Goal: Task Accomplishment & Management: Use online tool/utility

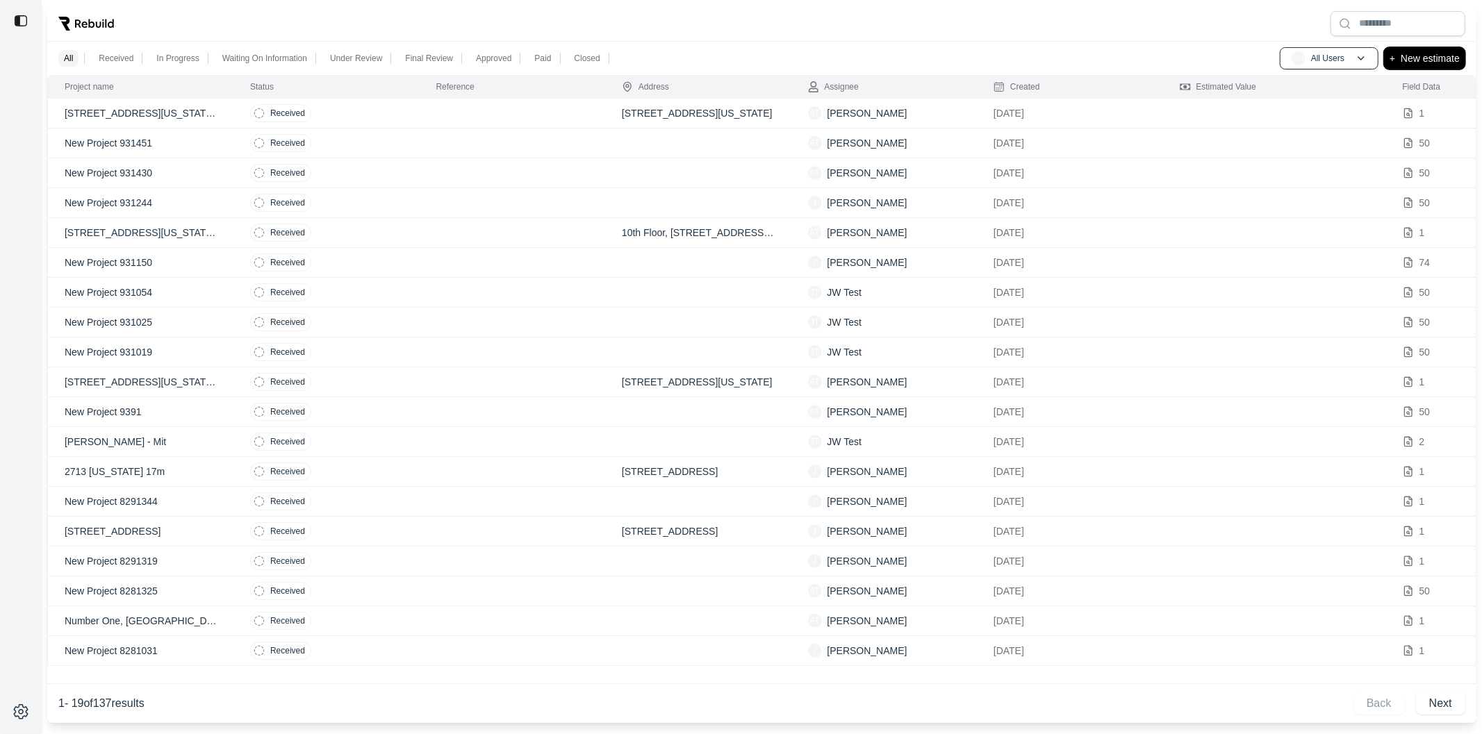
click at [1409, 58] on p "New estimate" at bounding box center [1429, 58] width 59 height 17
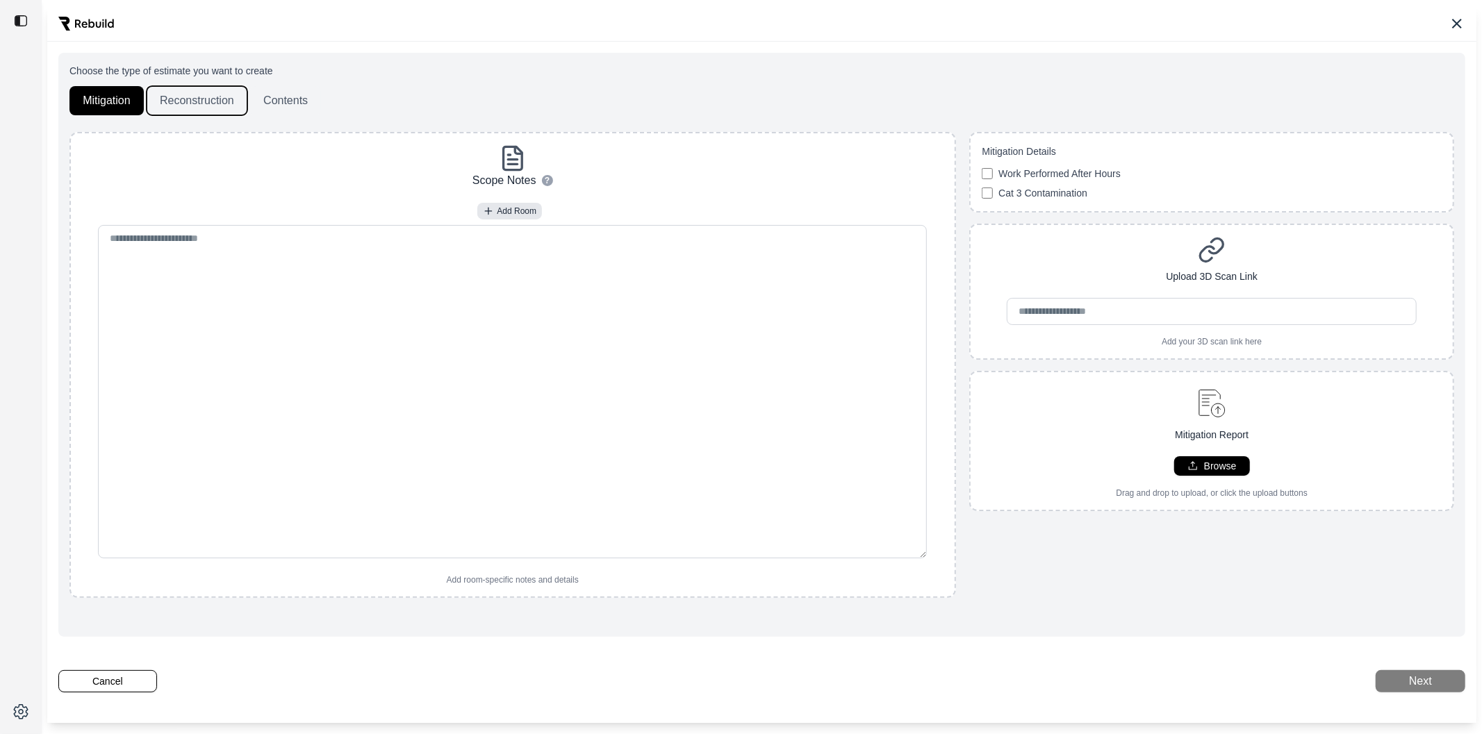
click at [183, 109] on button "Reconstruction" at bounding box center [197, 100] width 101 height 29
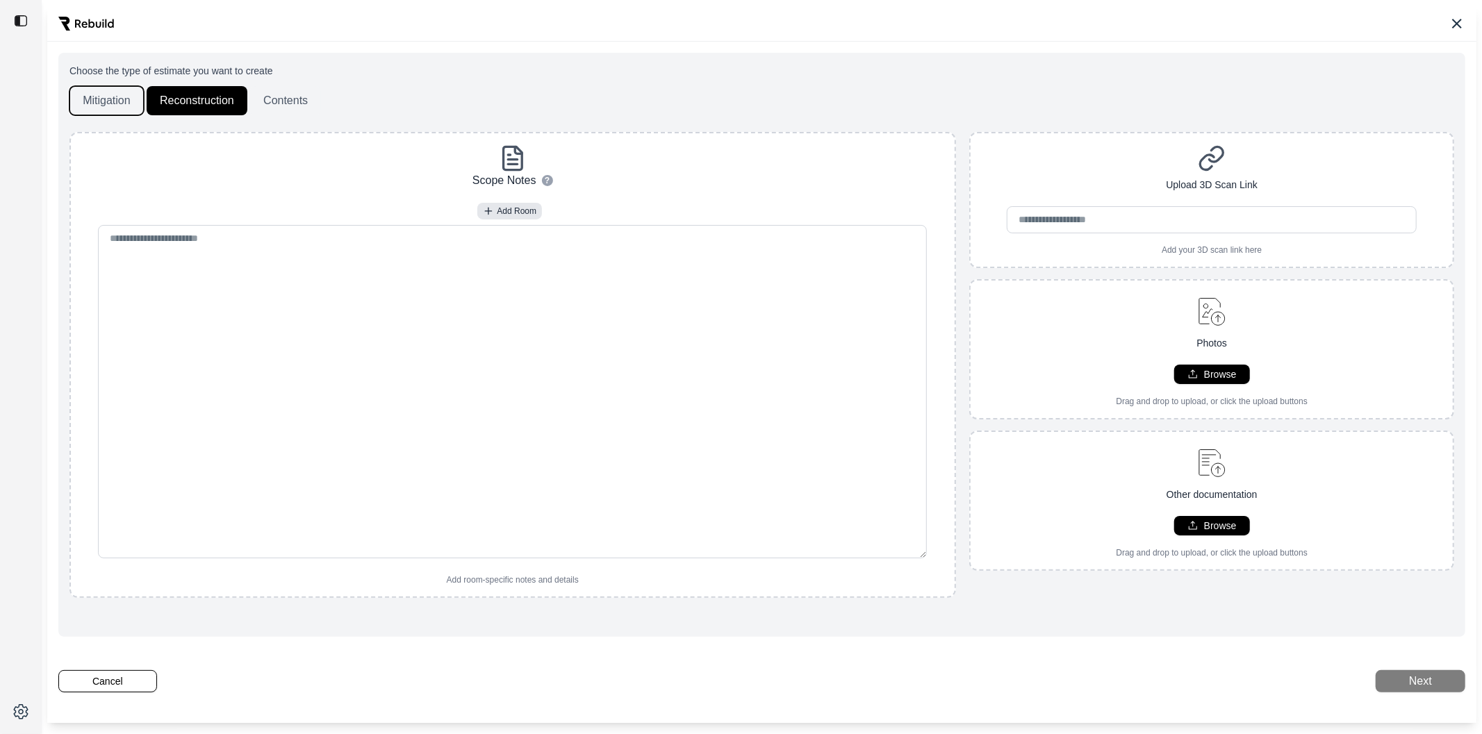
click at [94, 105] on button "Mitigation" at bounding box center [106, 100] width 74 height 29
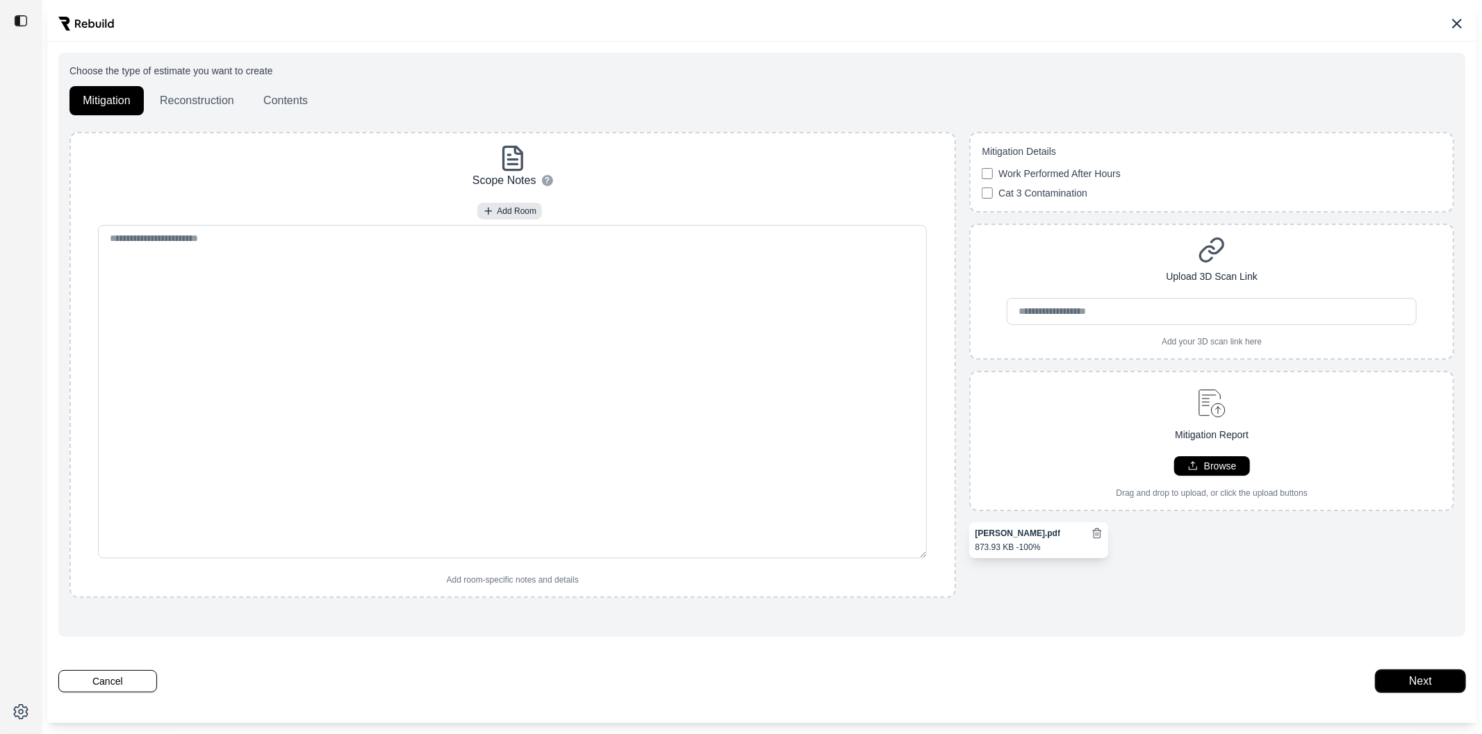
click at [1397, 679] on button "Next" at bounding box center [1420, 681] width 90 height 22
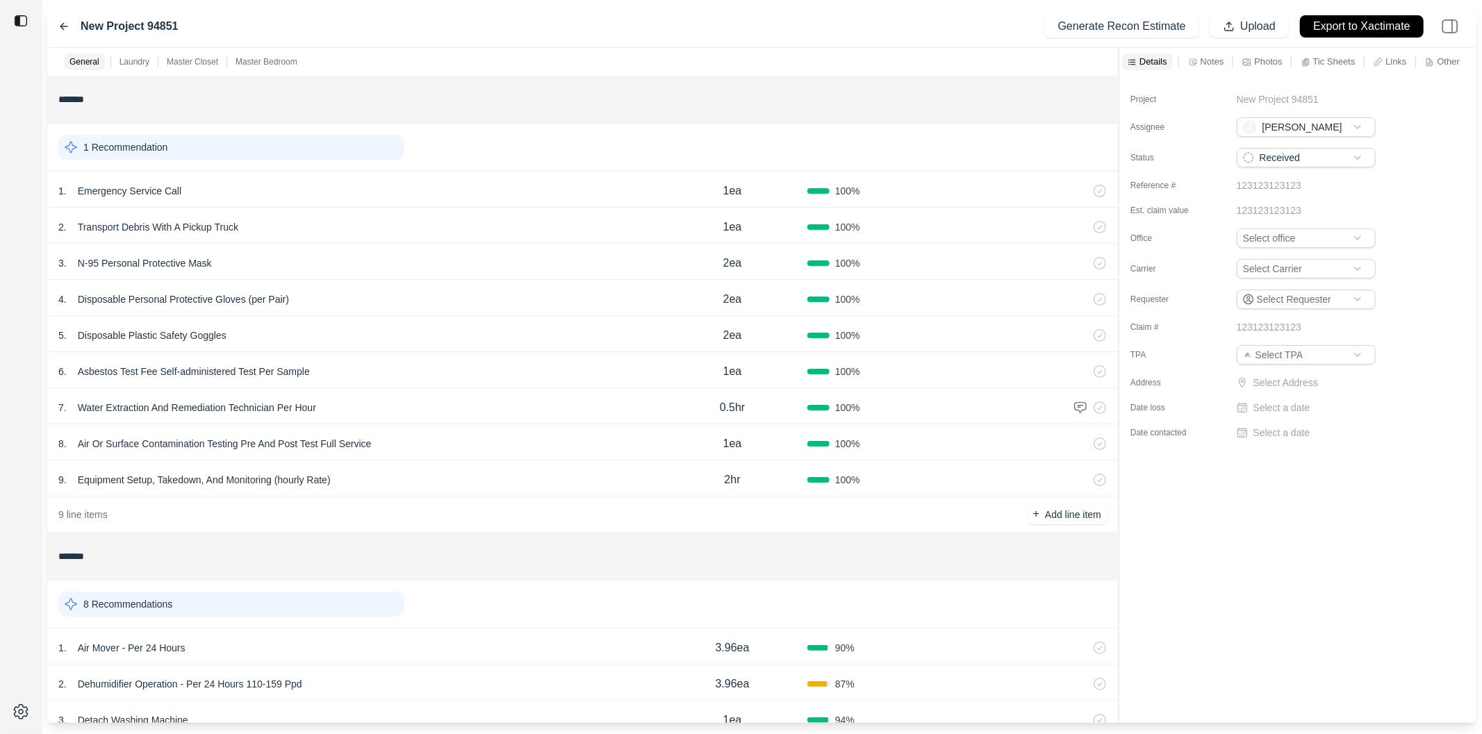
click at [274, 153] on div "1 Recommendation" at bounding box center [231, 147] width 346 height 25
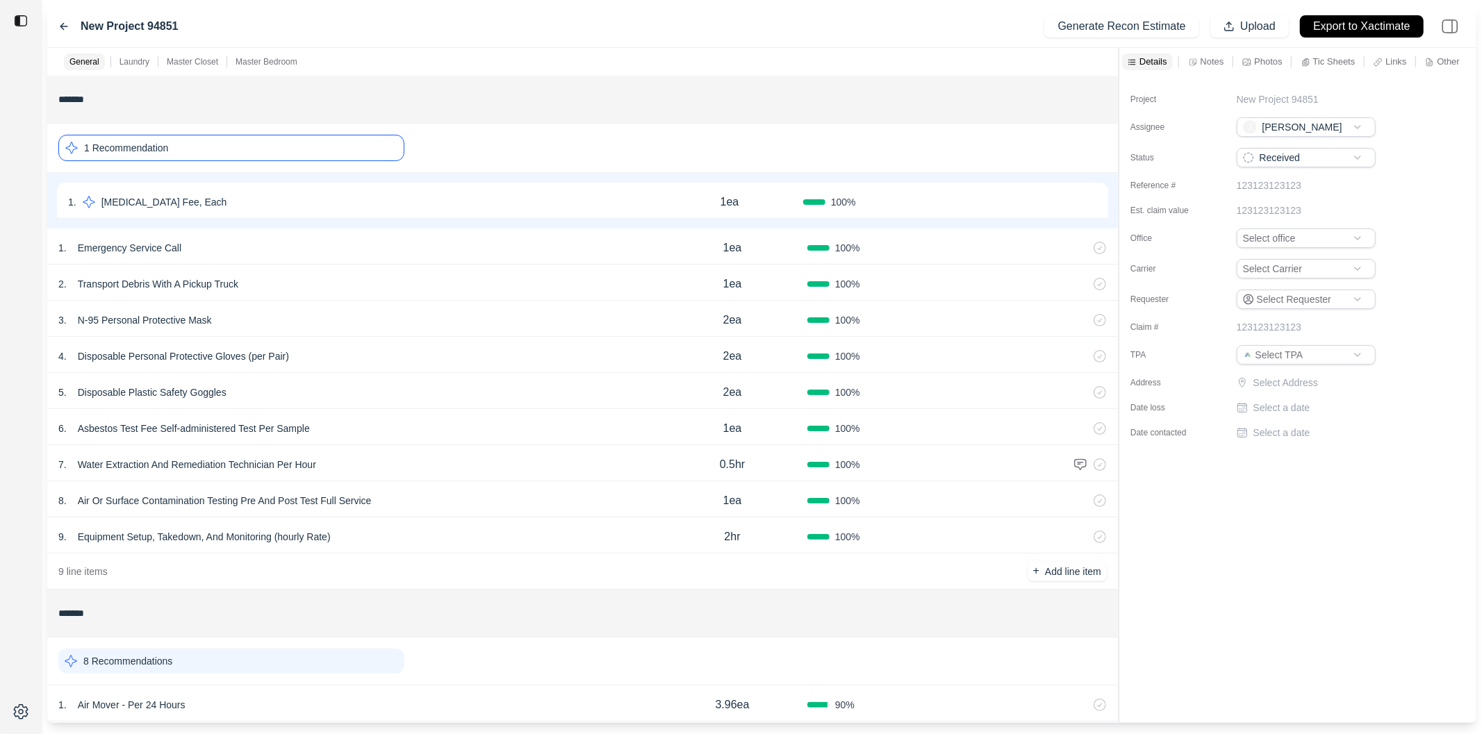
click at [383, 201] on div "1 . Lead Test Fee, Each" at bounding box center [362, 201] width 588 height 19
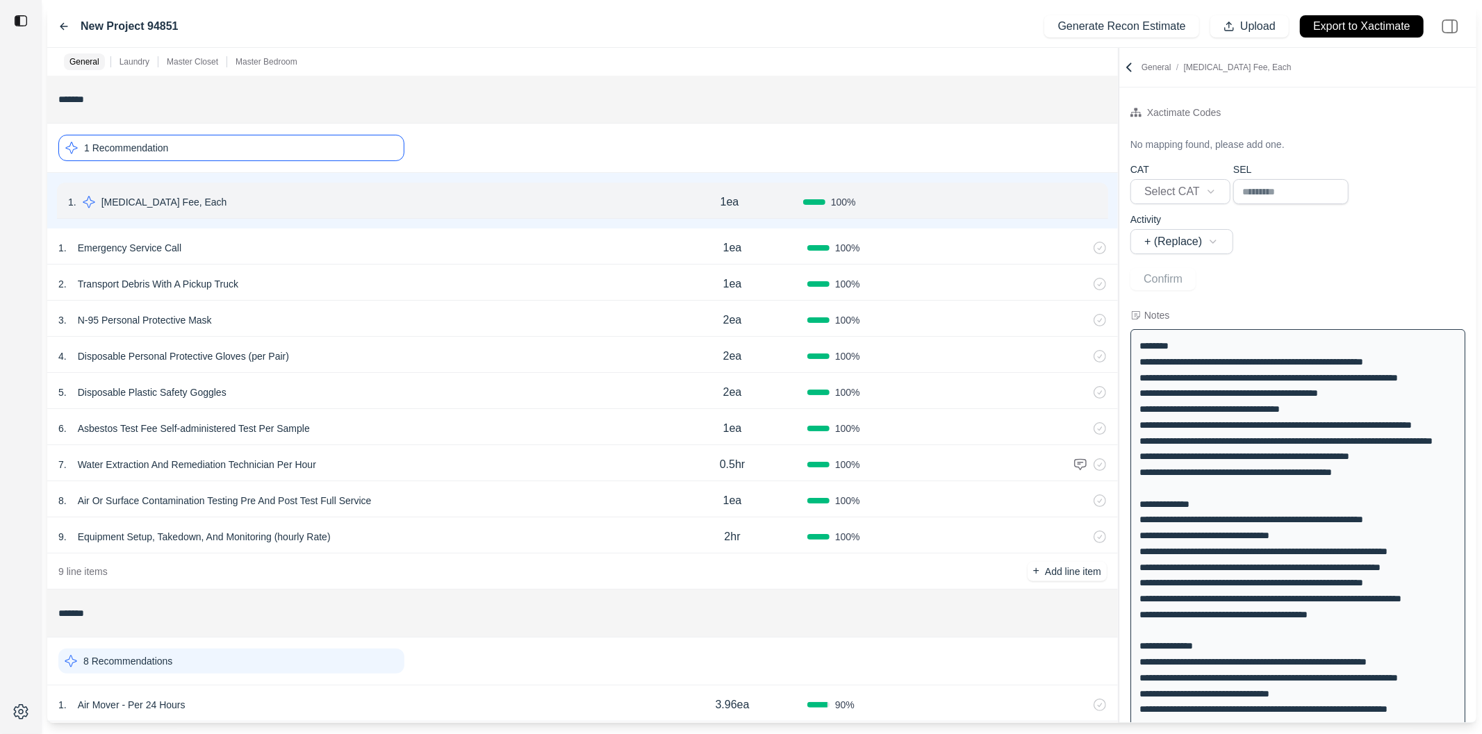
click at [334, 151] on div "1 Recommendation" at bounding box center [231, 148] width 346 height 26
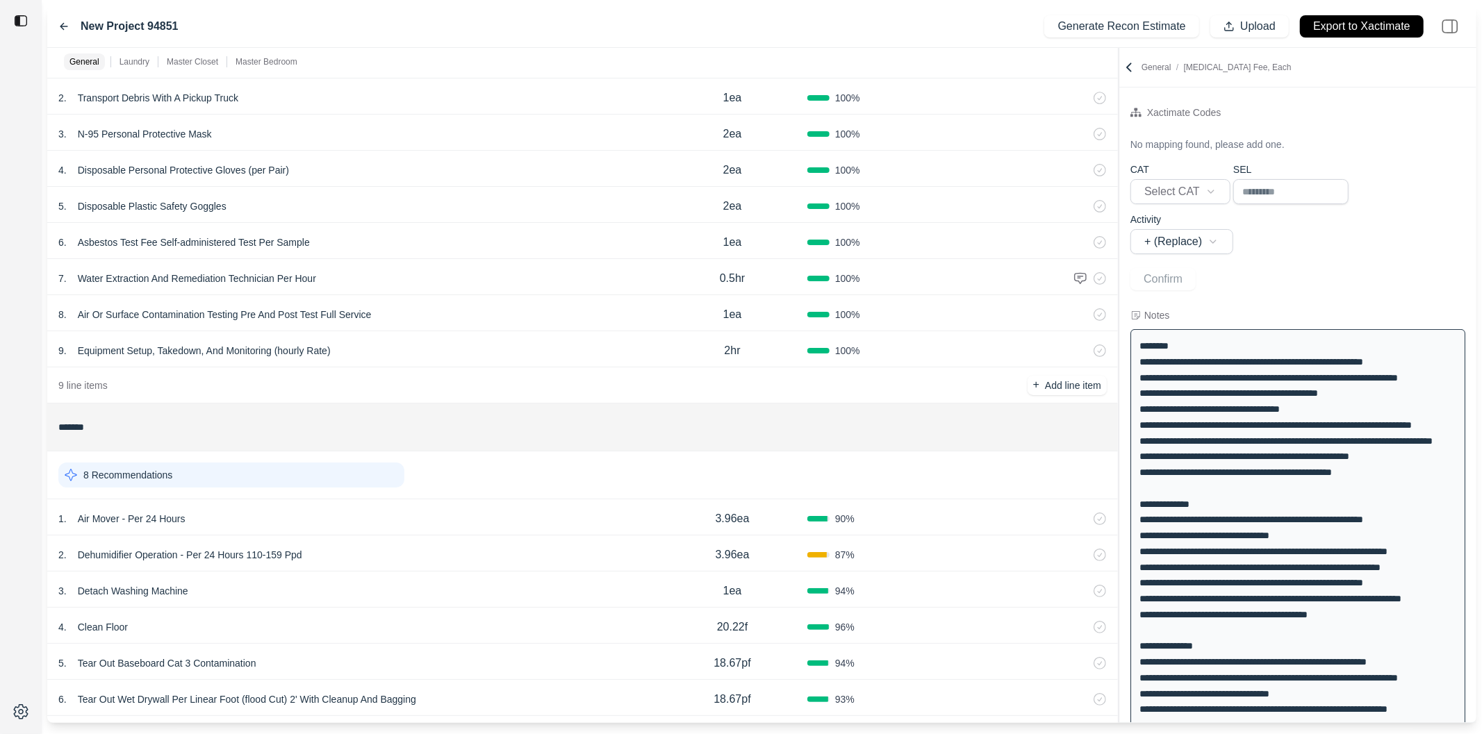
click at [470, 620] on div "4 . Clean Floor" at bounding box center [357, 626] width 599 height 19
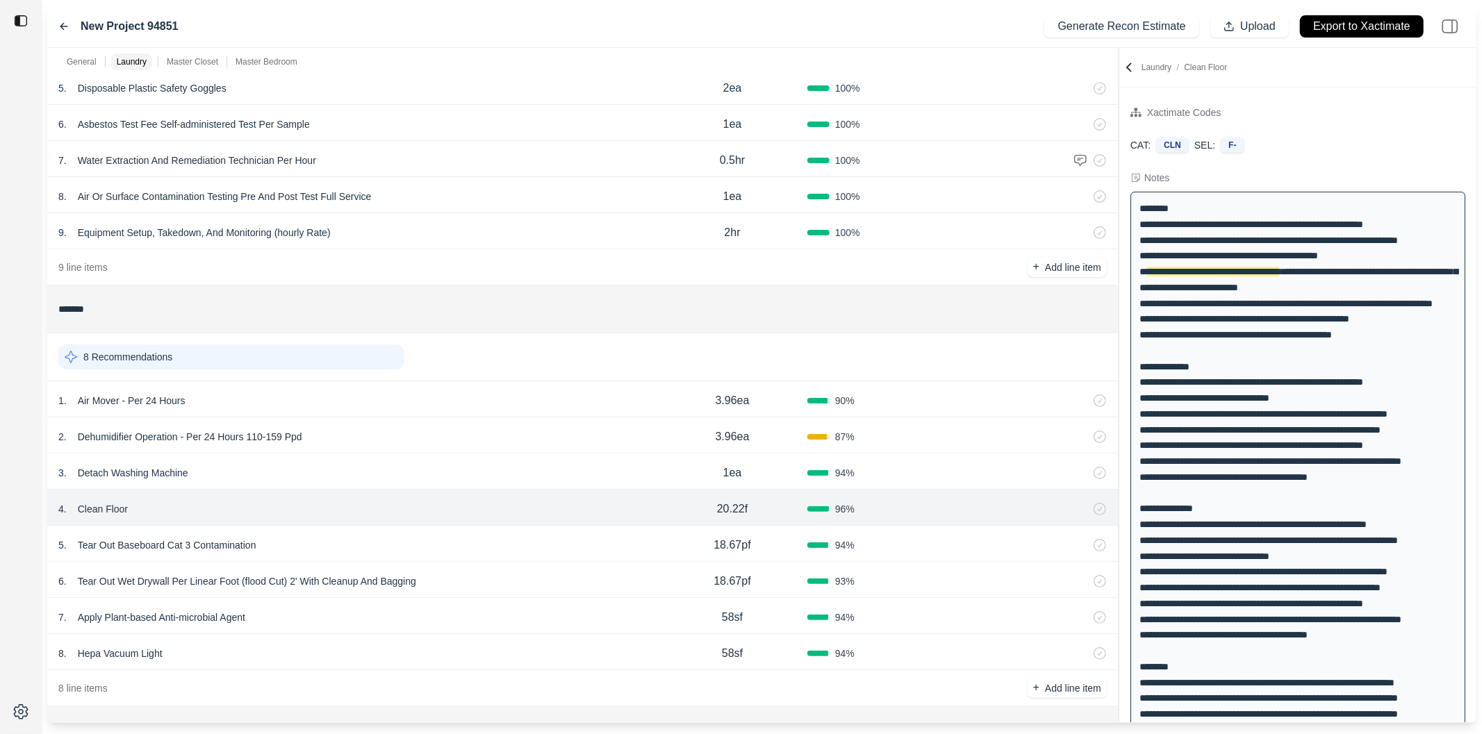
scroll to position [322, 0]
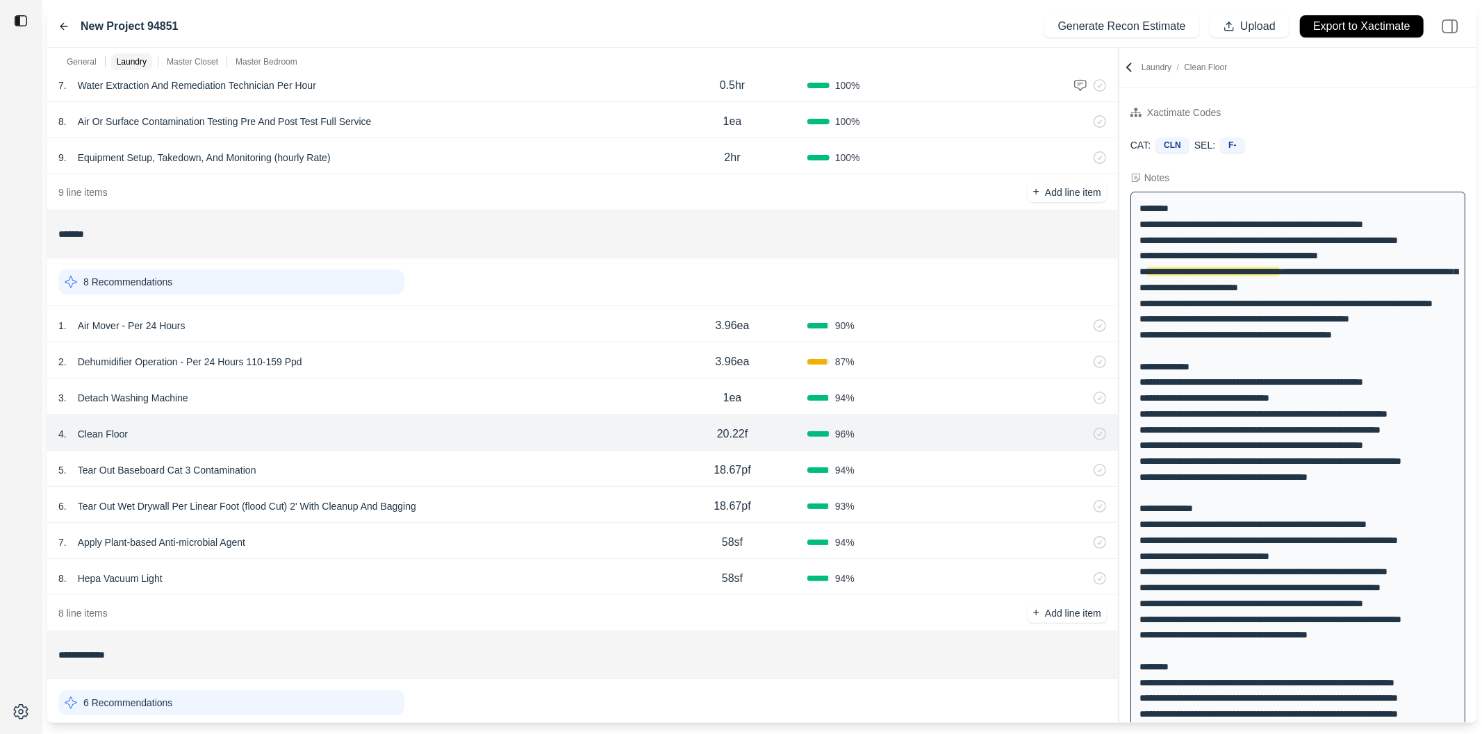
click at [392, 379] on div "3 . Detach Washing Machine 1ea 94 %" at bounding box center [582, 397] width 1070 height 36
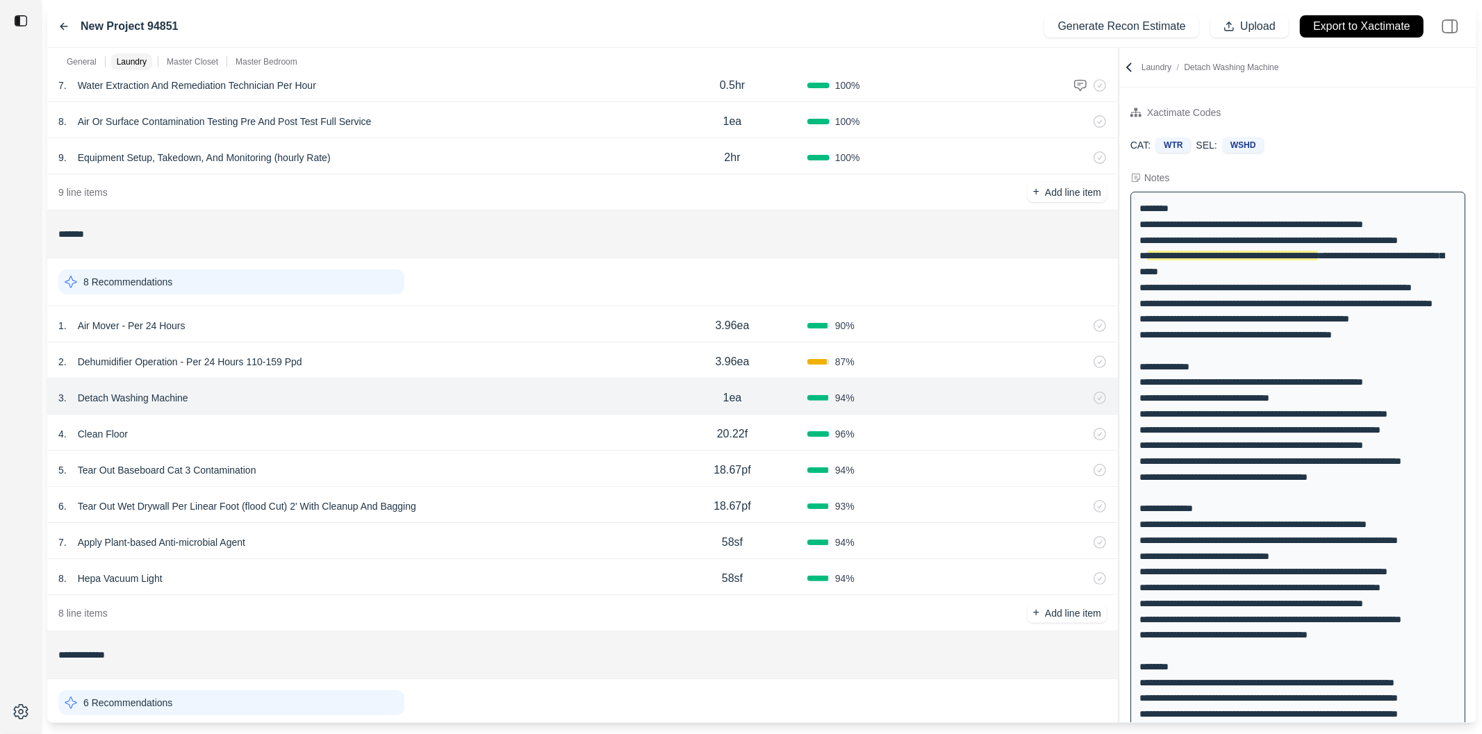
click at [405, 421] on div "4 . Clean Floor 20.22f 96 %" at bounding box center [582, 433] width 1070 height 36
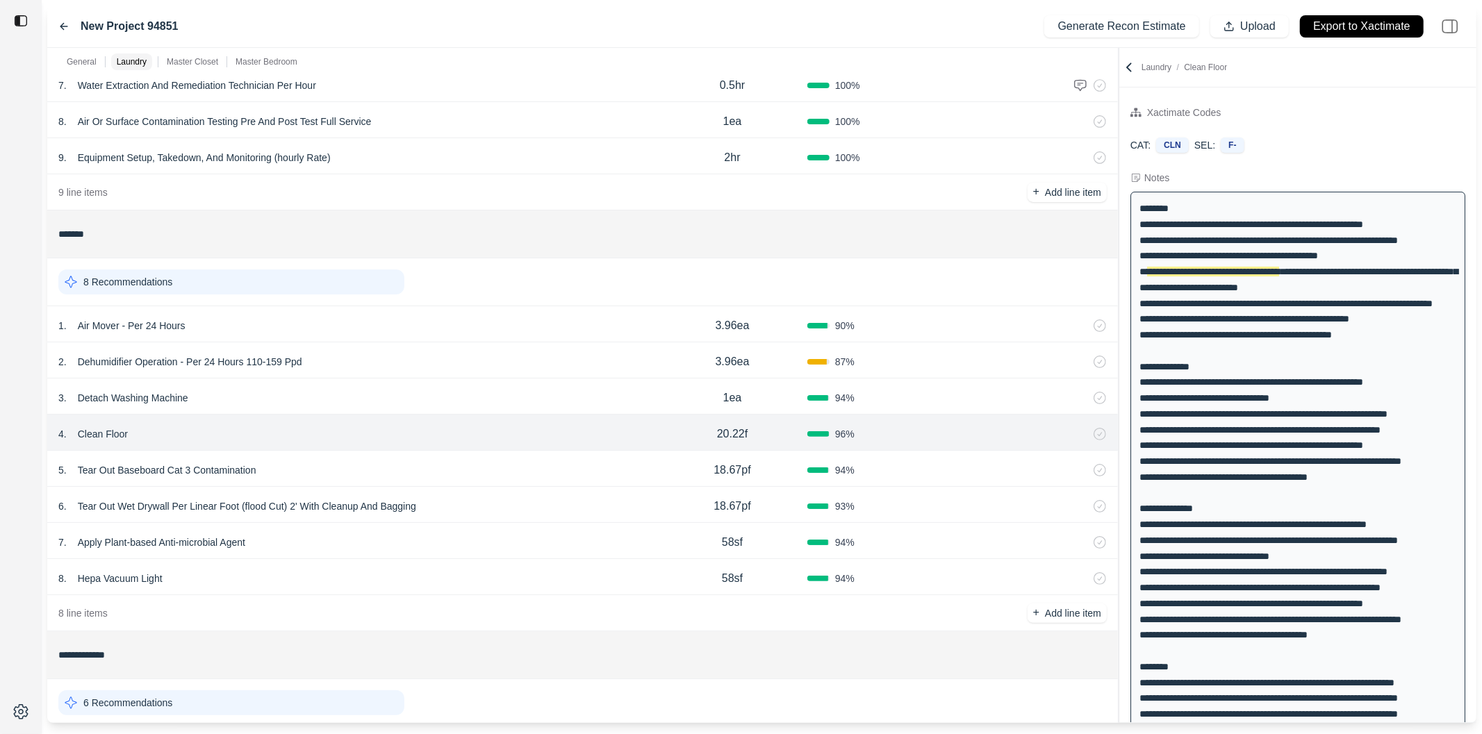
click at [422, 364] on div "2 . Dehumidifier Operation - Per 24 Hours 110-159 Ppd" at bounding box center [357, 361] width 599 height 19
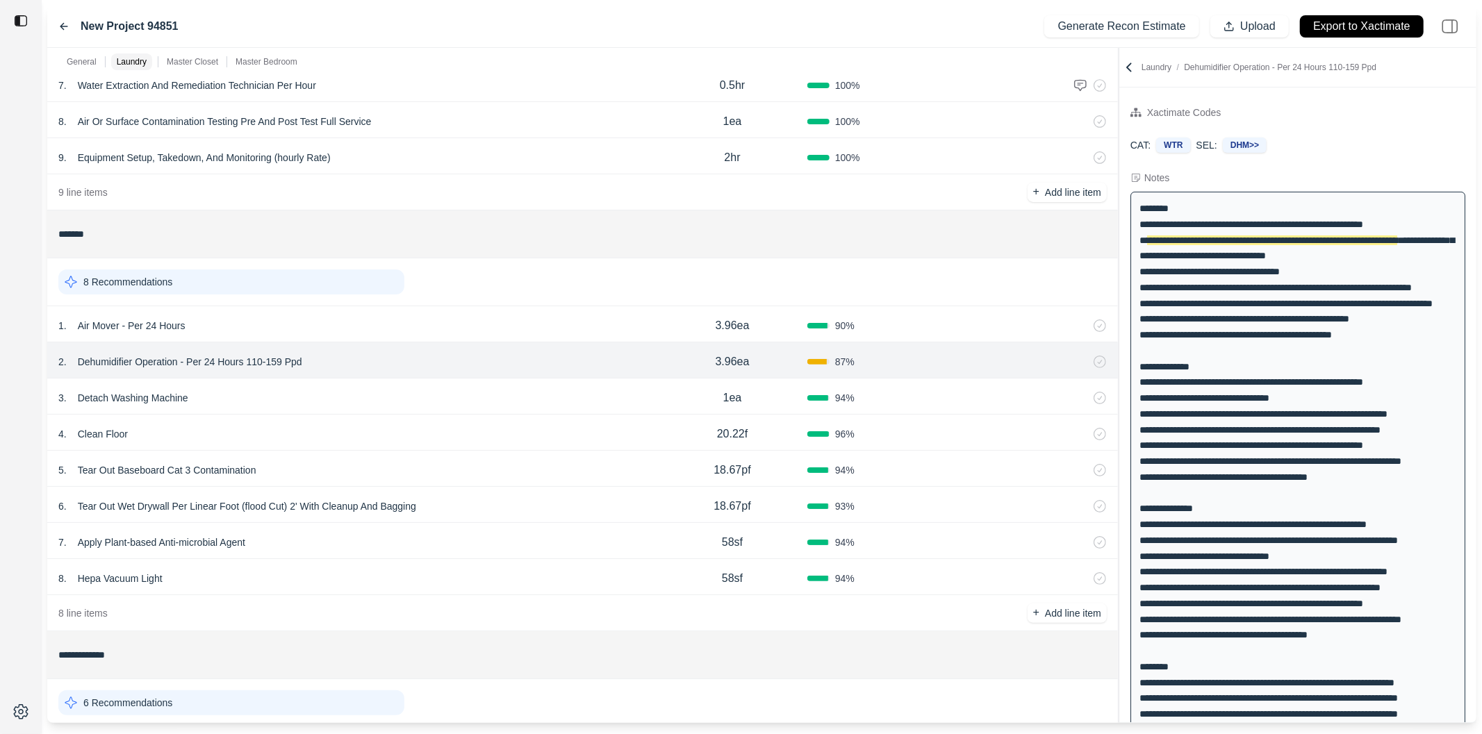
click at [418, 391] on div "3 . Detach Washing Machine" at bounding box center [357, 397] width 599 height 19
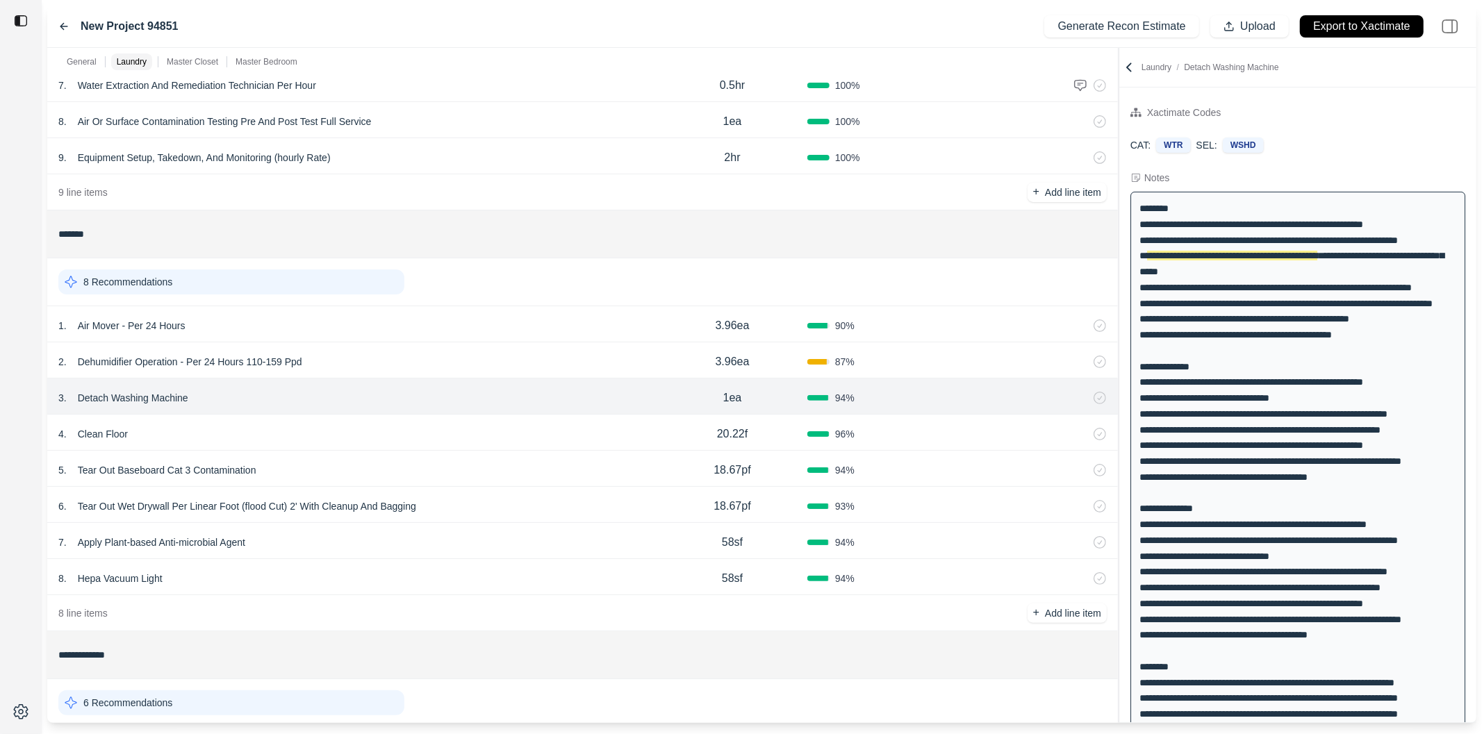
click at [441, 446] on div "4 . Clean Floor 20.22f 96 %" at bounding box center [582, 433] width 1070 height 36
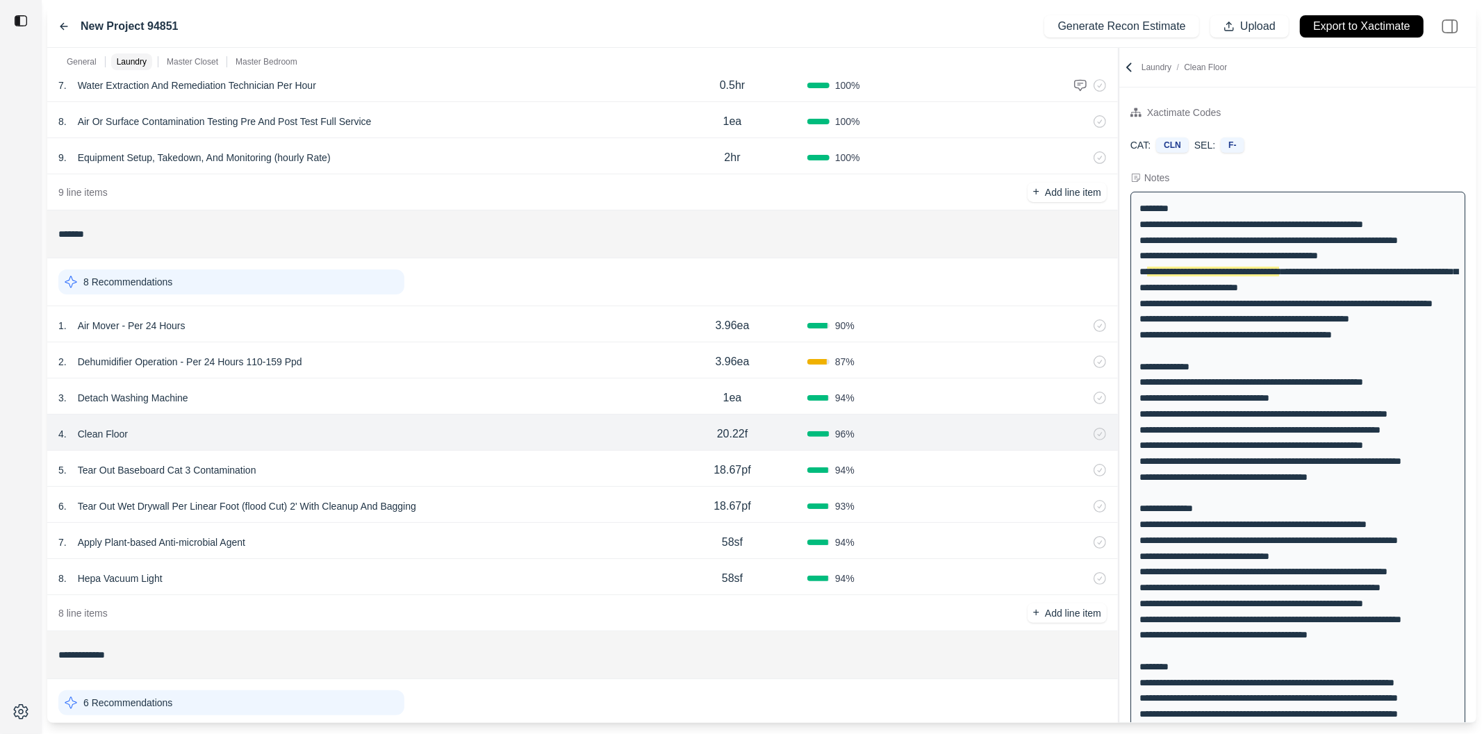
click at [461, 497] on div "6 . Tear Out Wet Drywall Per Linear Foot (flood Cut) 2' With Cleanup And Bagging" at bounding box center [357, 506] width 599 height 19
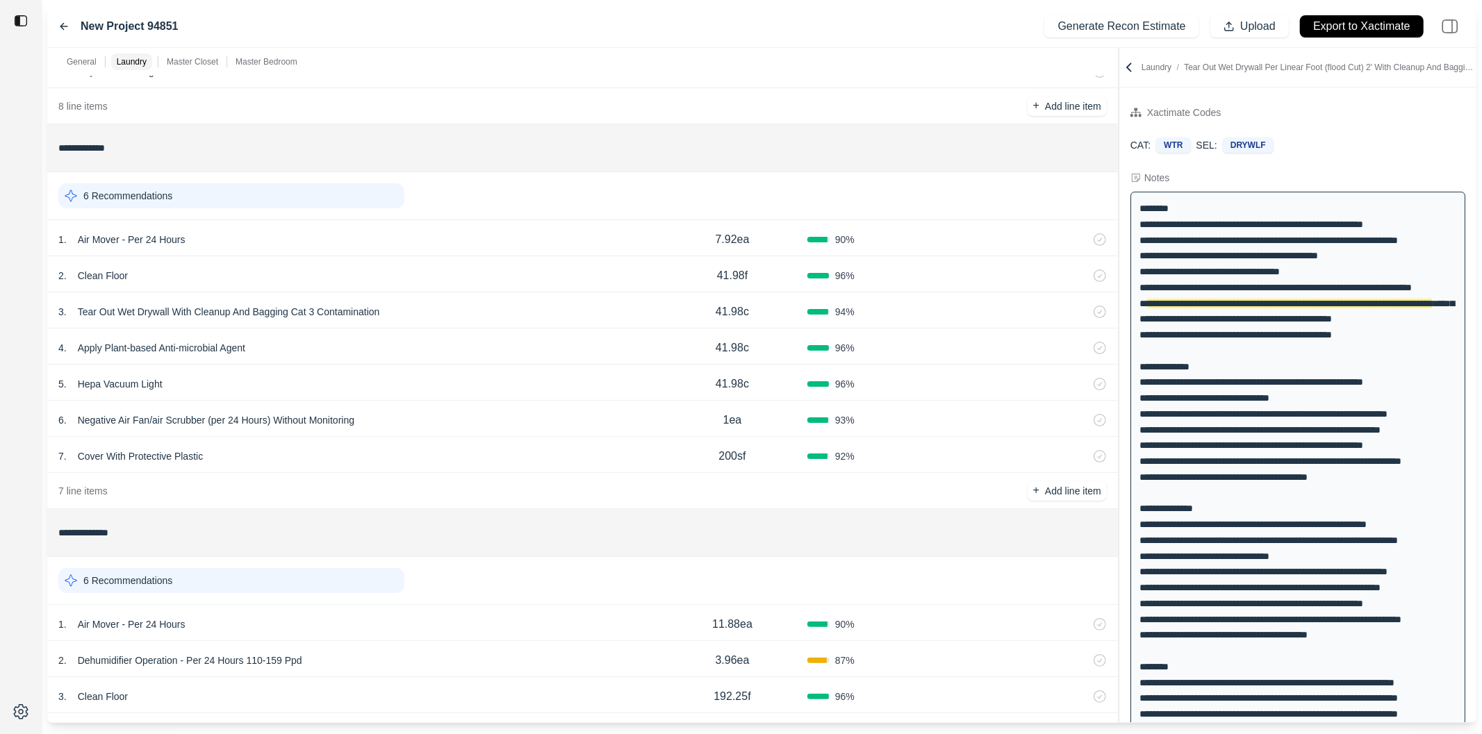
scroll to position [831, 0]
click at [365, 363] on div "5 . Hepa Vacuum Light 41.98c 96 %" at bounding box center [582, 381] width 1070 height 36
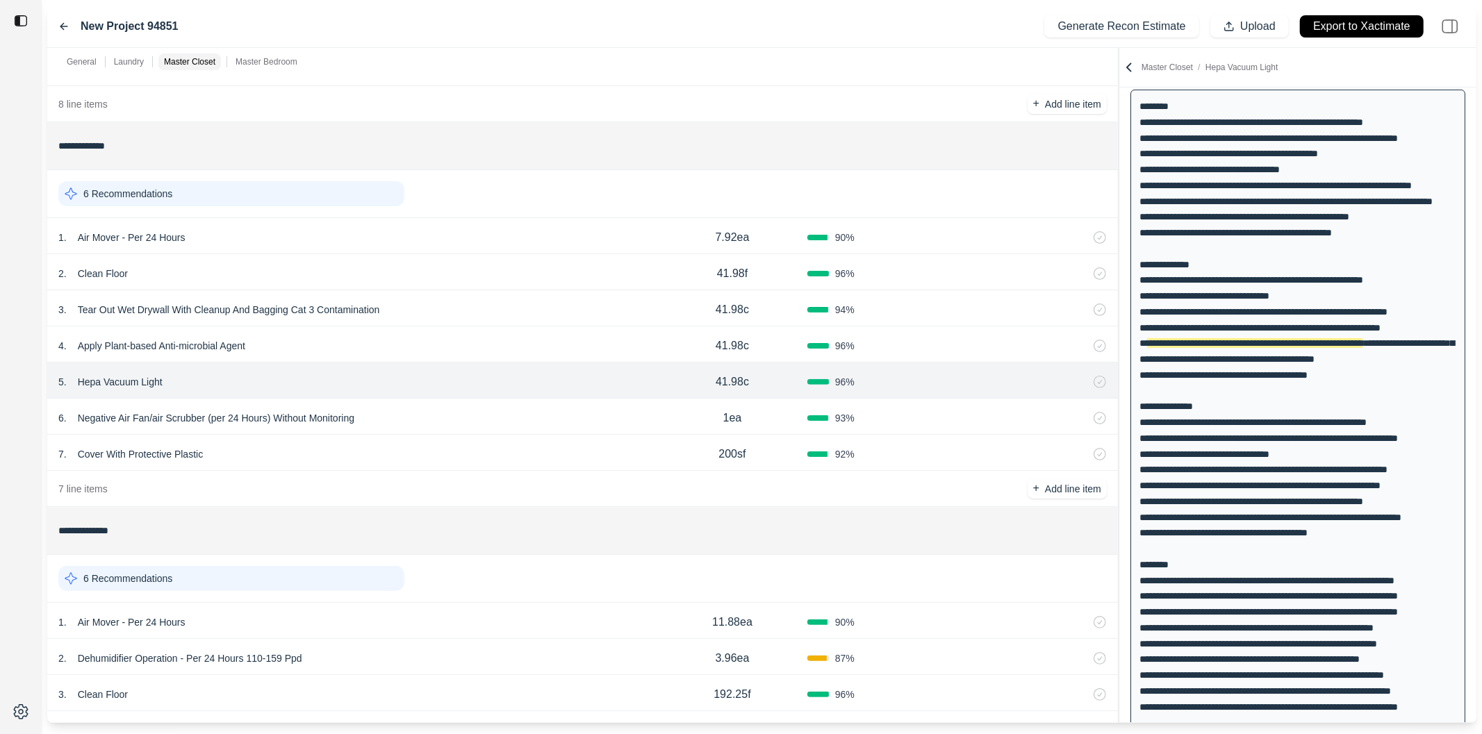
click at [410, 302] on div "3 . Tear Out Wet Drywall With Cleanup And Bagging Cat 3 Contamination" at bounding box center [357, 309] width 599 height 19
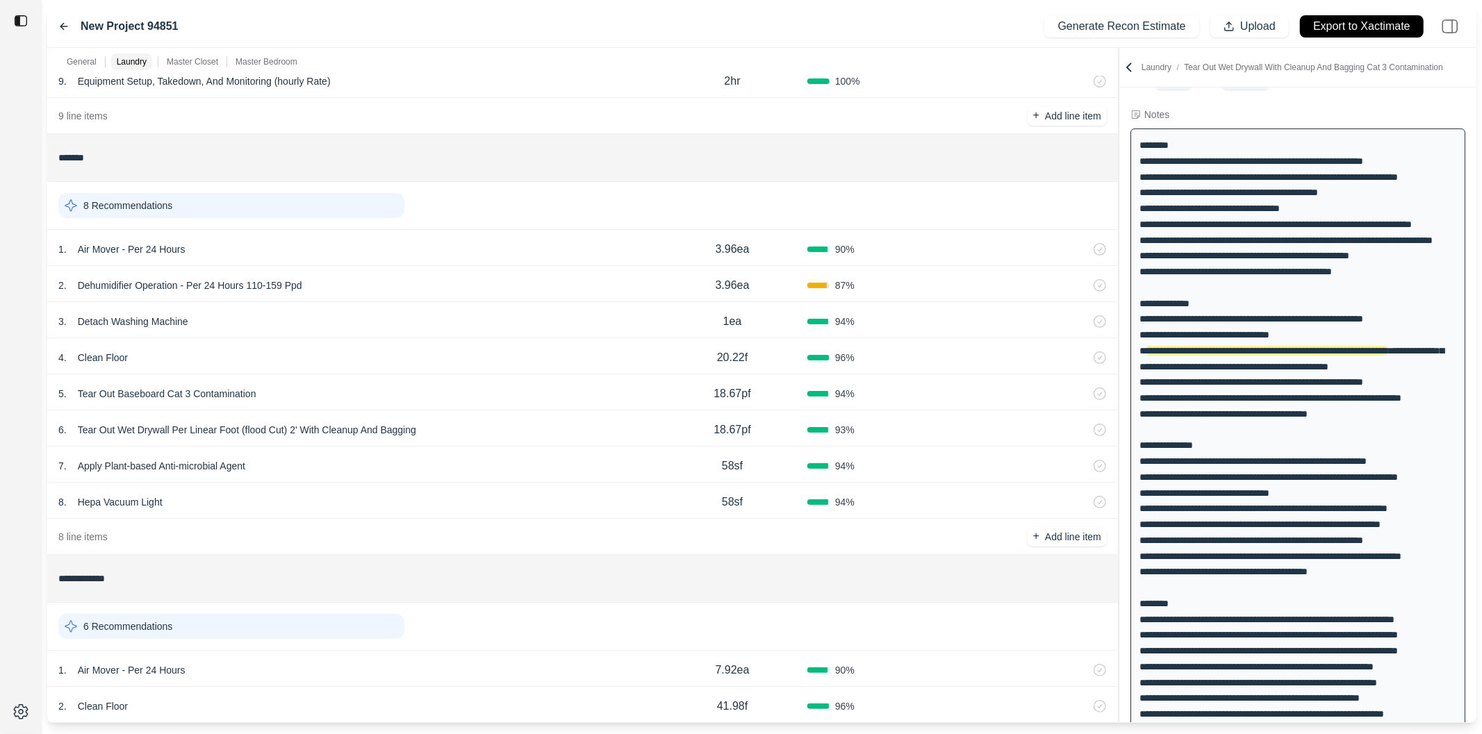
scroll to position [362, 0]
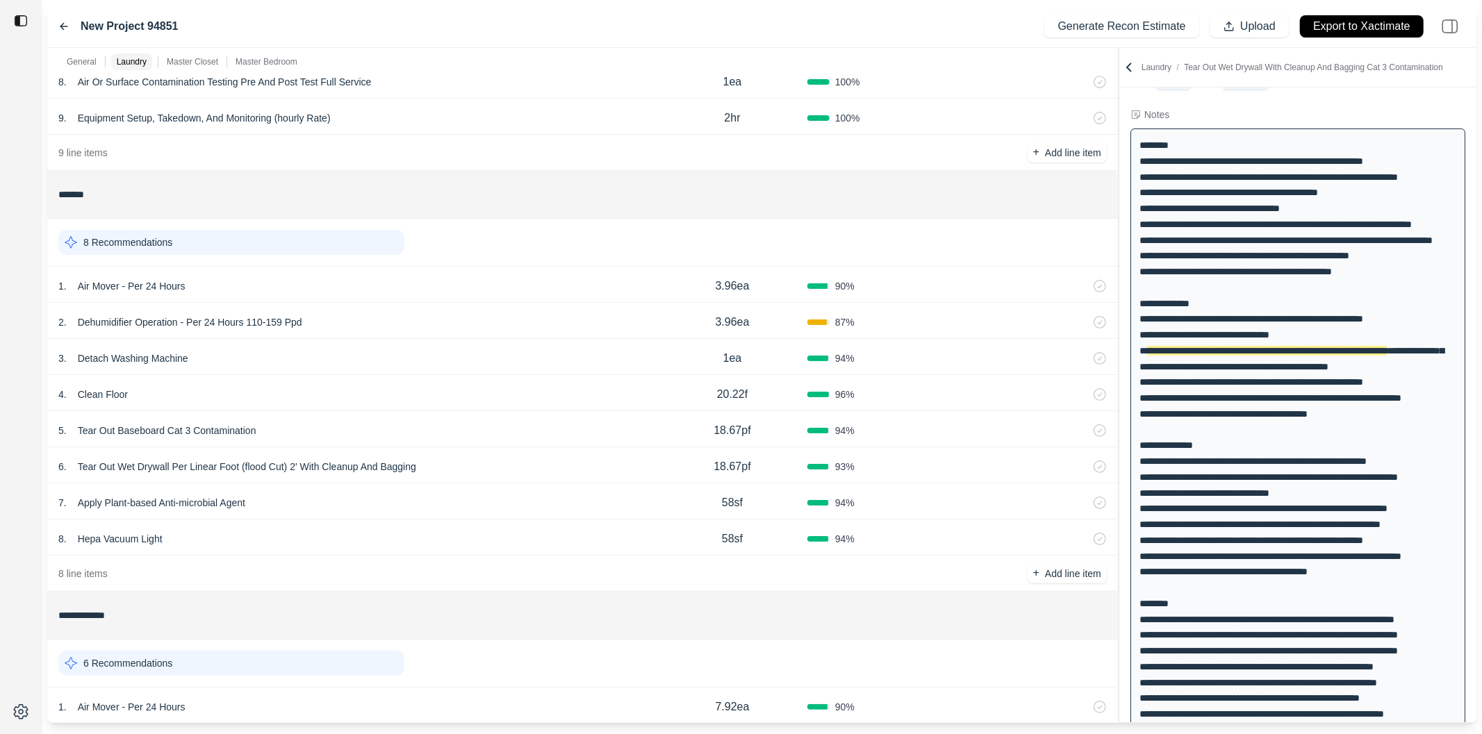
click at [470, 293] on div "1 . Air Mover - Per 24 Hours" at bounding box center [357, 285] width 599 height 19
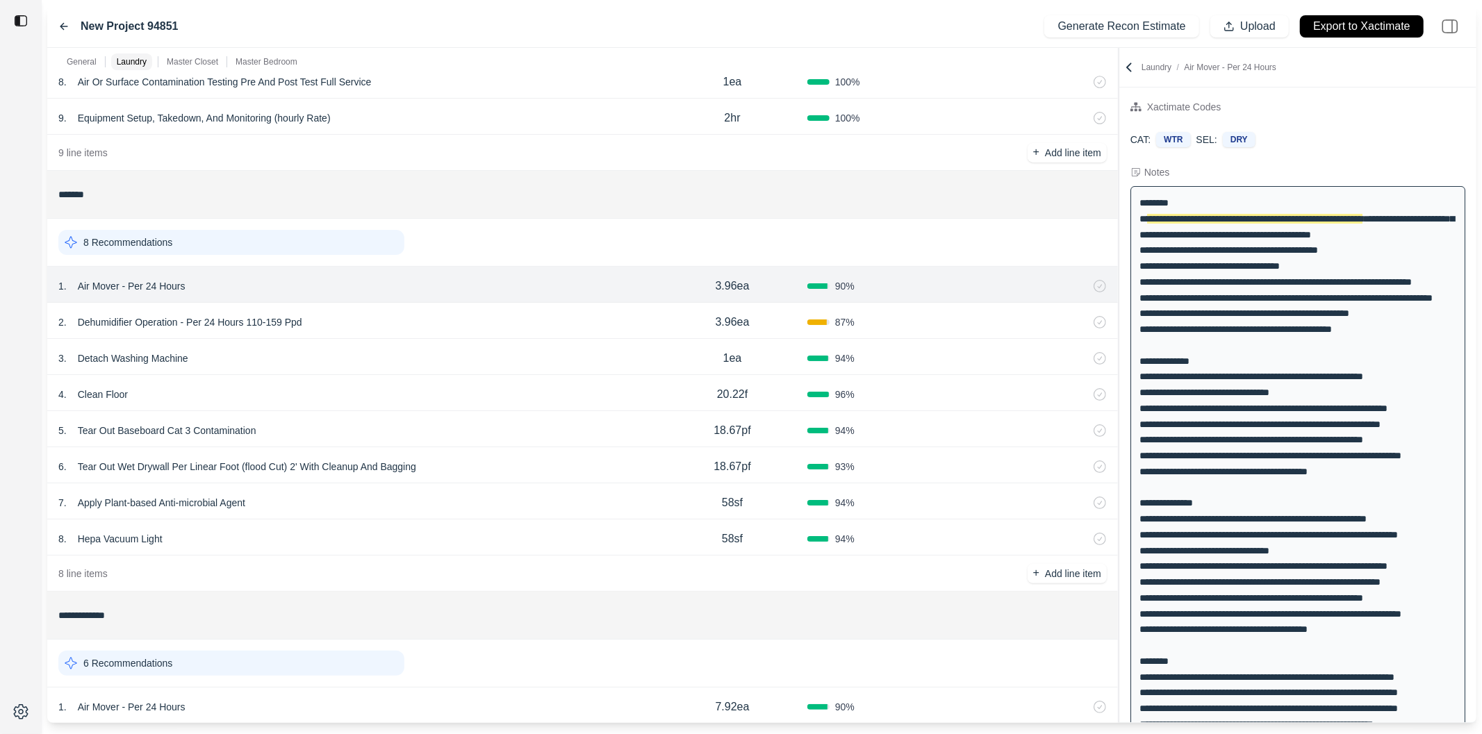
scroll to position [0, 0]
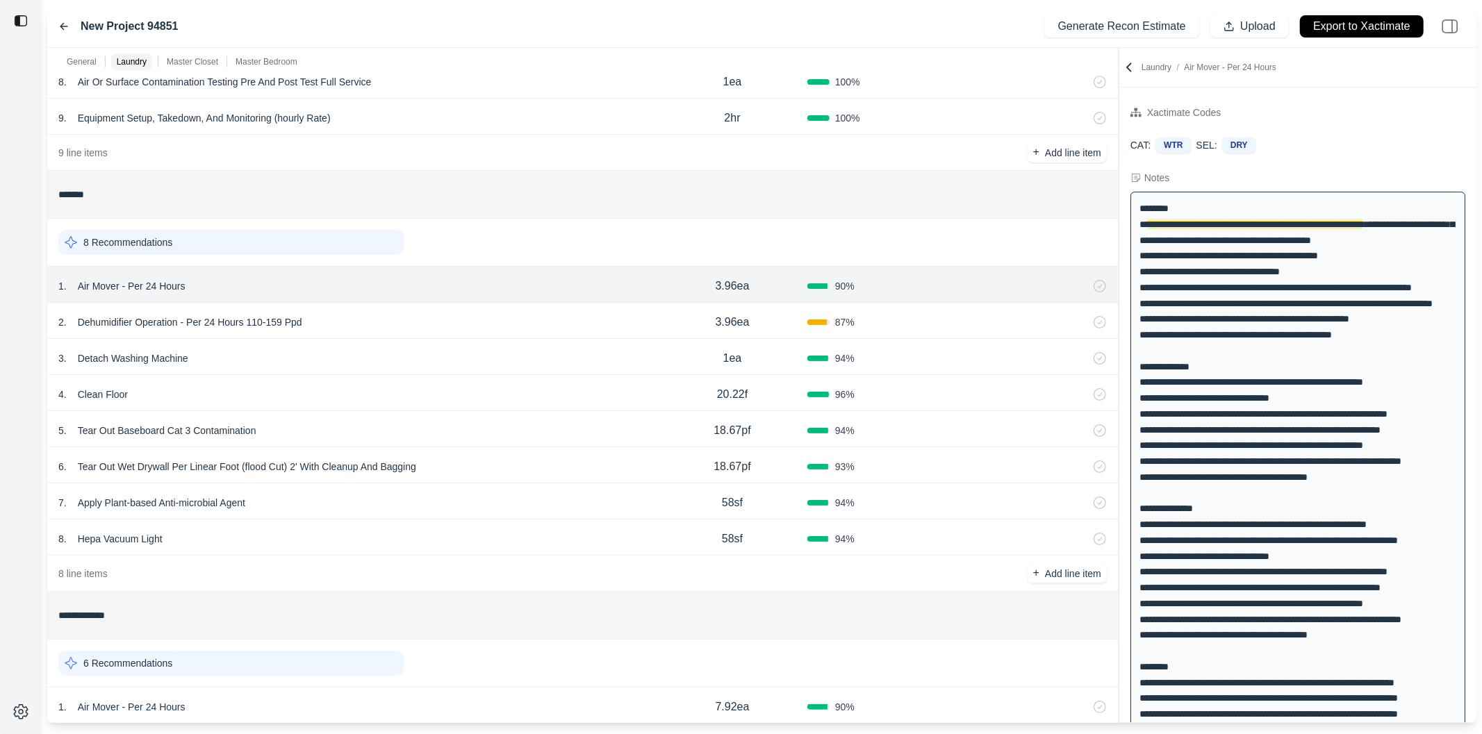
click at [375, 435] on div "5 . Tear Out Baseboard Cat 3 Contamination" at bounding box center [357, 430] width 599 height 19
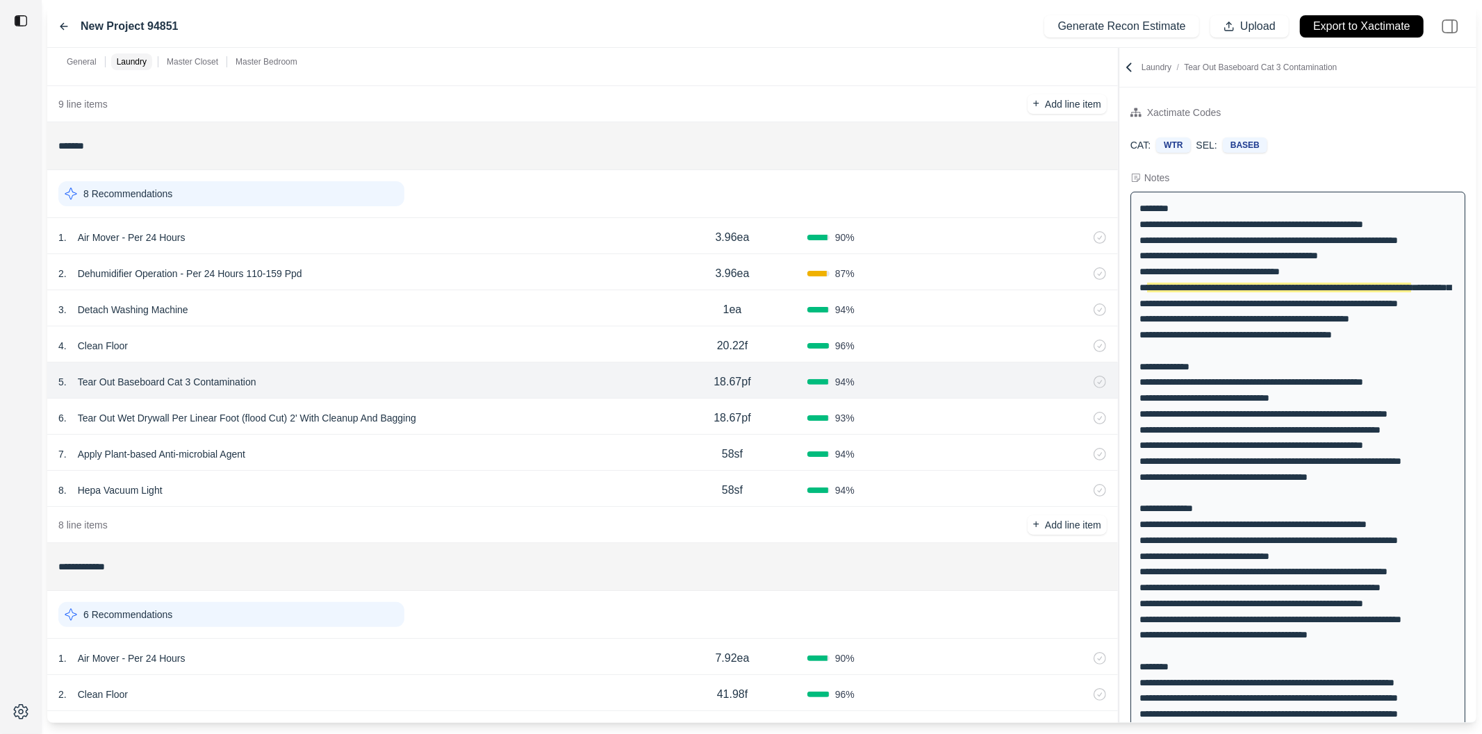
scroll to position [431, 0]
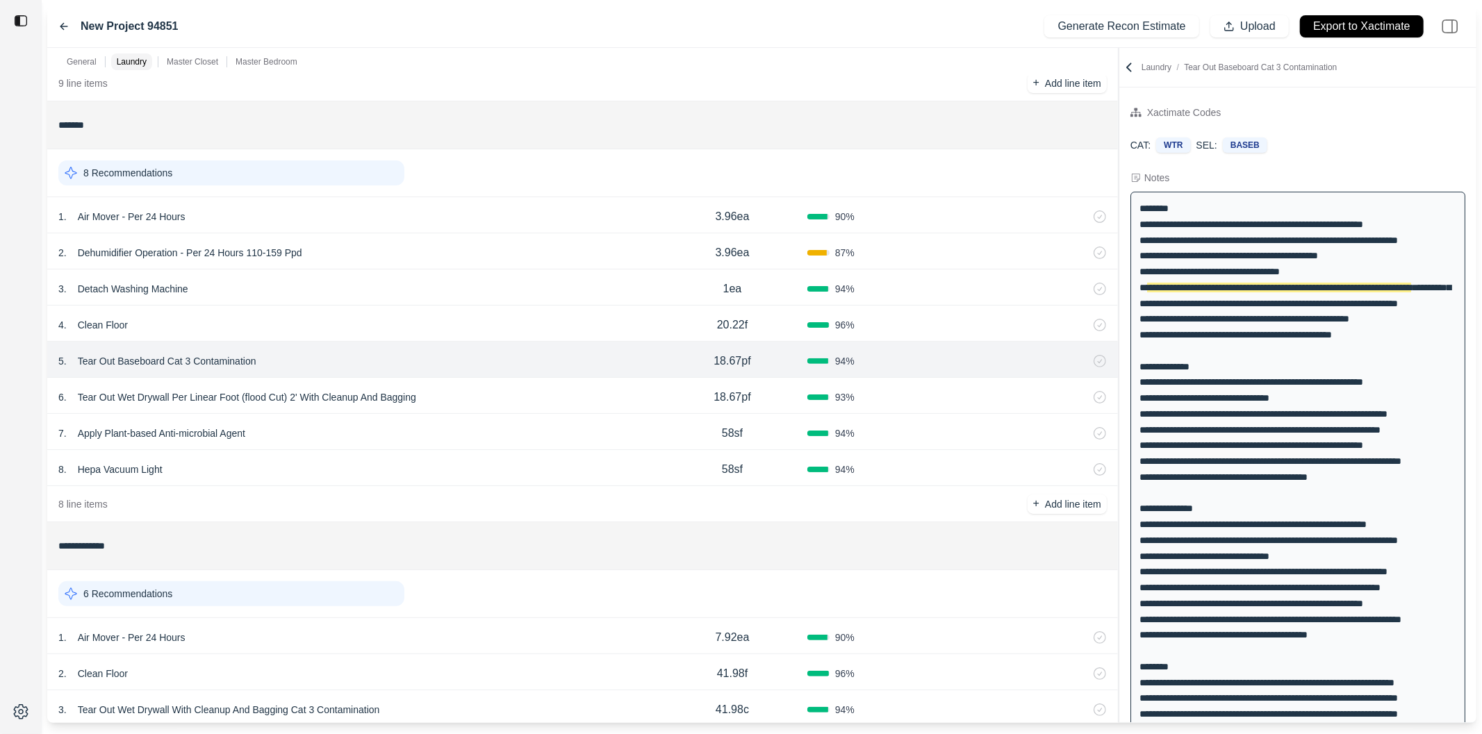
click at [435, 453] on div "8 . Hepa Vacuum Light 58sf 94 %" at bounding box center [582, 468] width 1070 height 36
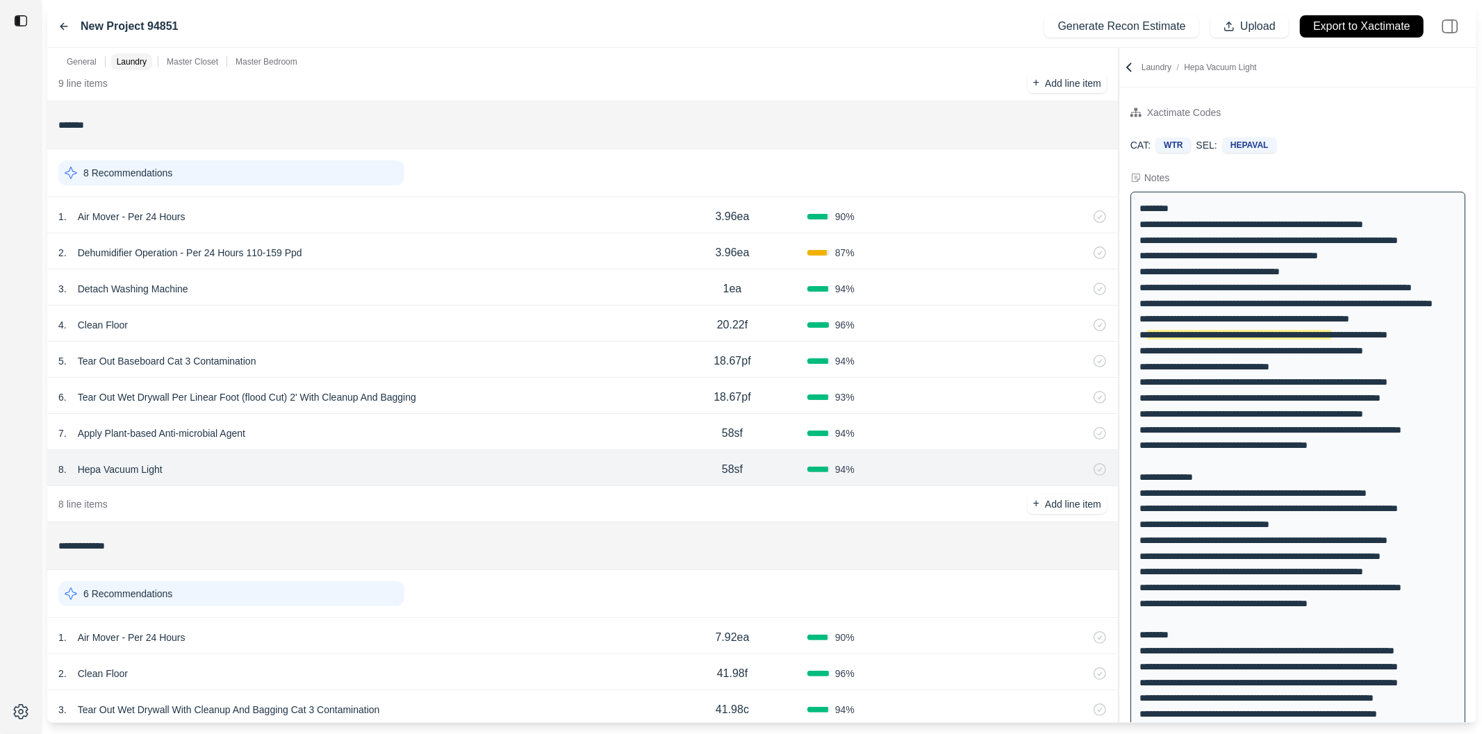
click at [451, 422] on div "7 . Apply Plant-based Anti-microbial Agent 58sf 94 %" at bounding box center [582, 432] width 1070 height 36
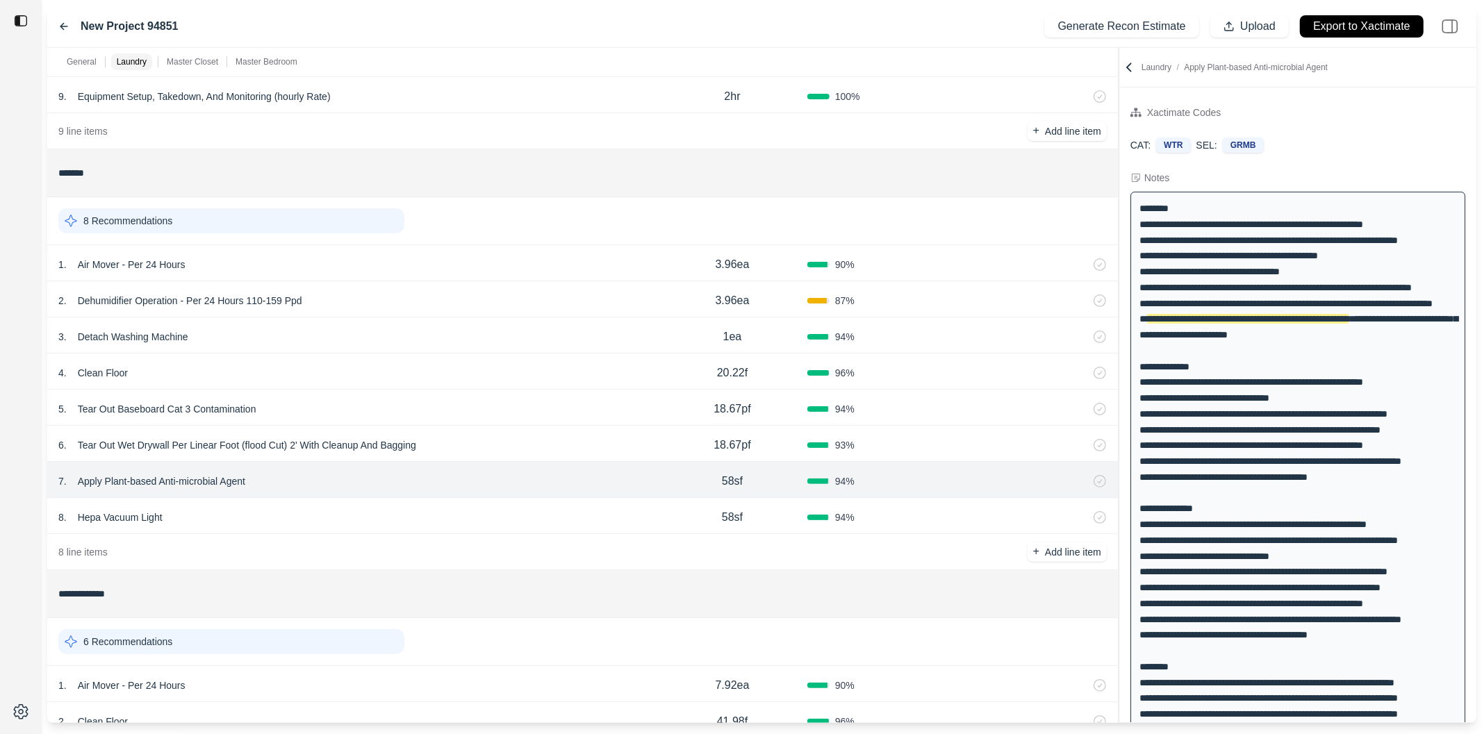
scroll to position [426, 0]
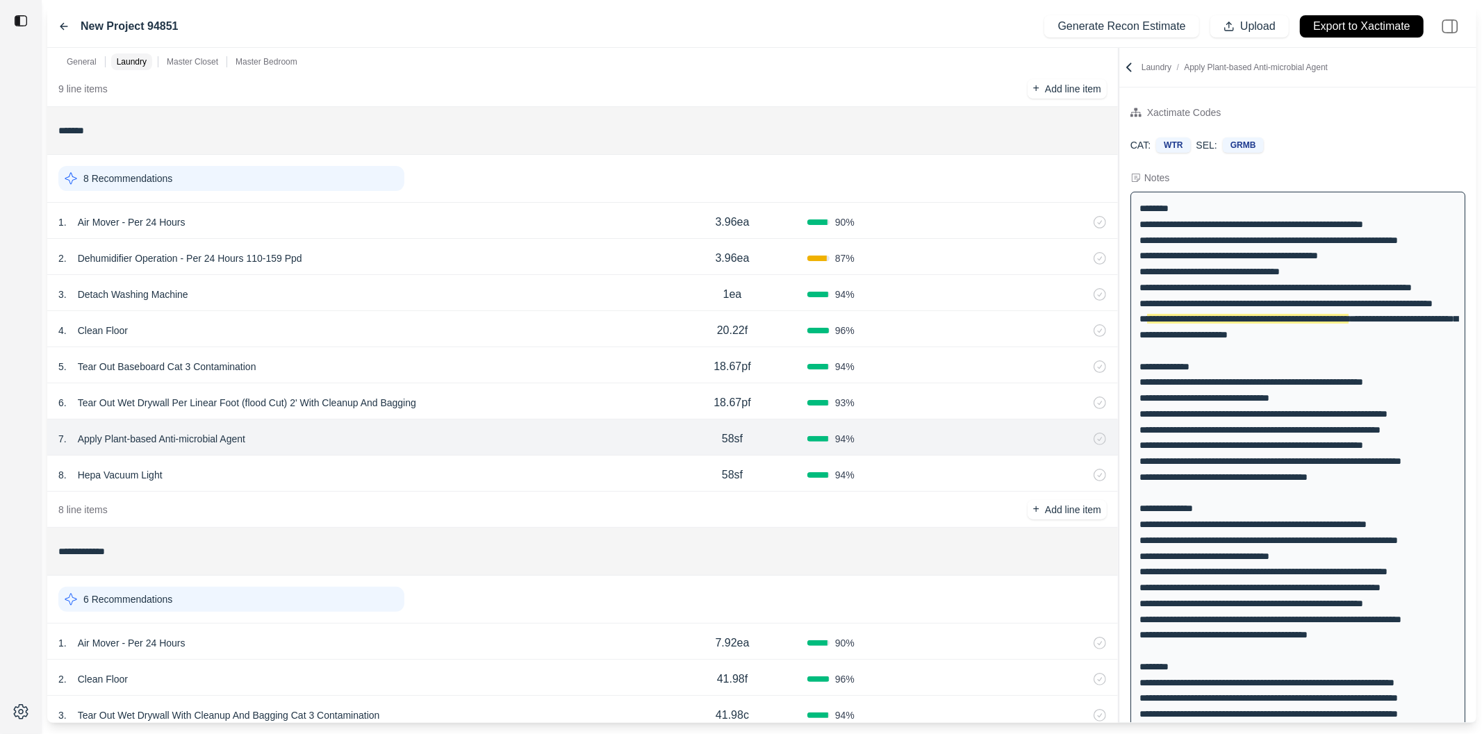
click at [318, 188] on div "8 Recommendations" at bounding box center [231, 178] width 346 height 25
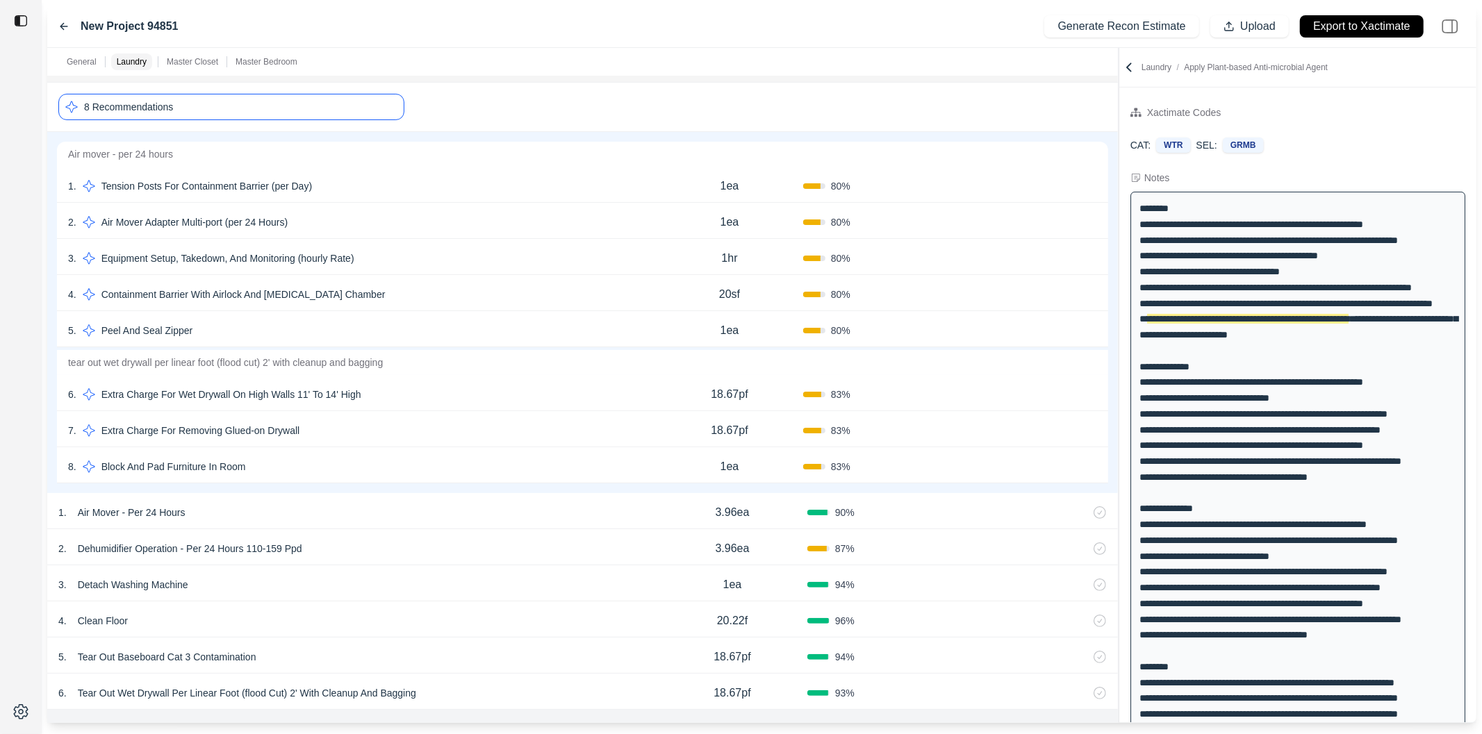
scroll to position [495, 0]
click at [333, 113] on div "8 Recommendations" at bounding box center [231, 110] width 346 height 26
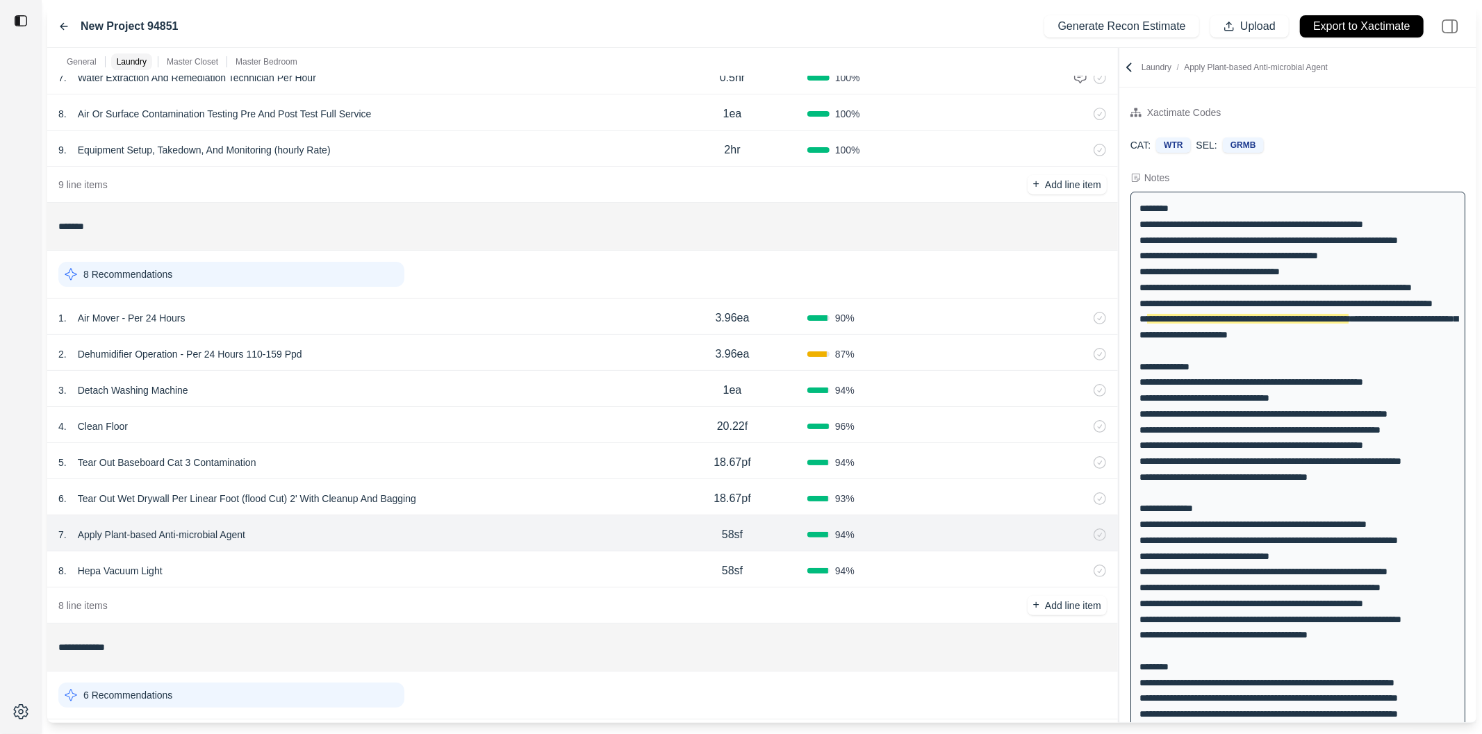
scroll to position [335, 0]
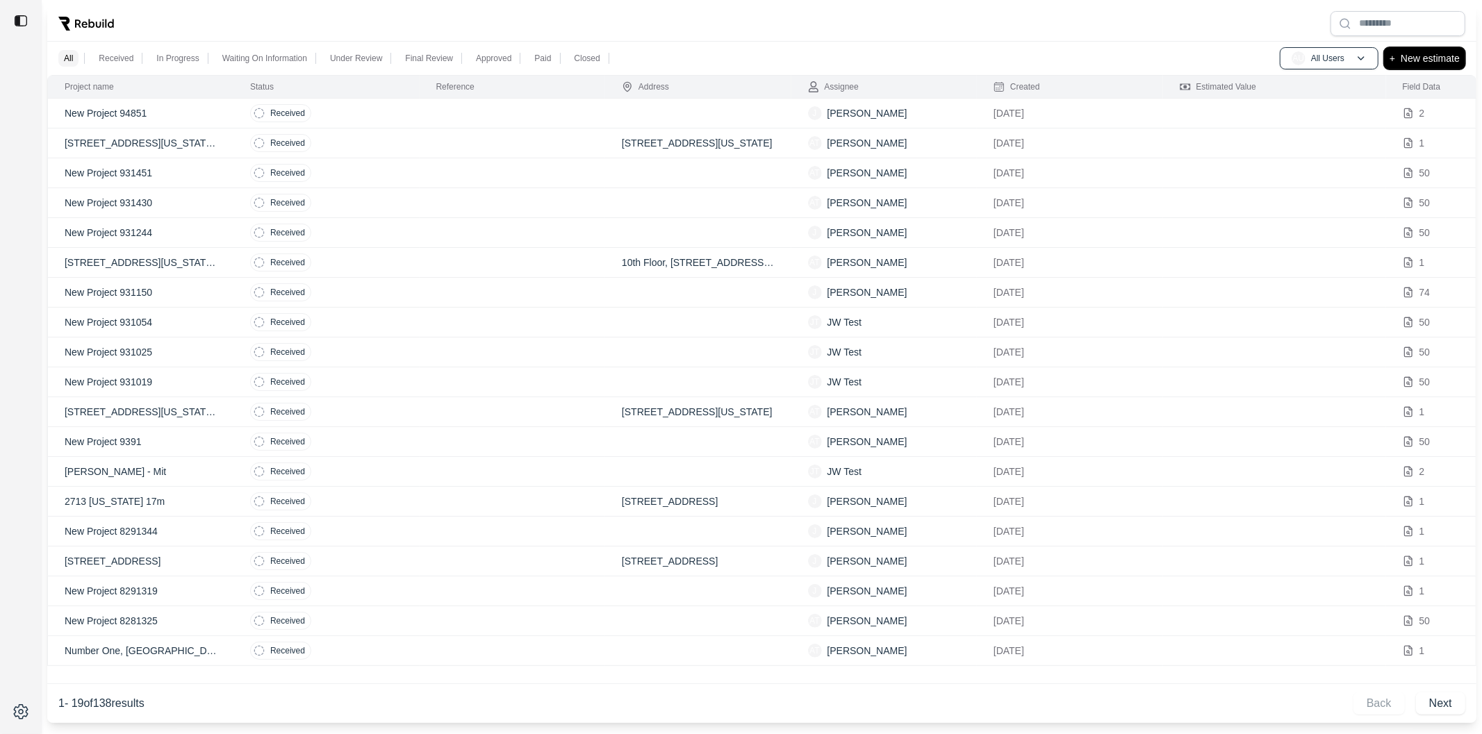
click at [1411, 58] on p "New estimate" at bounding box center [1429, 58] width 59 height 17
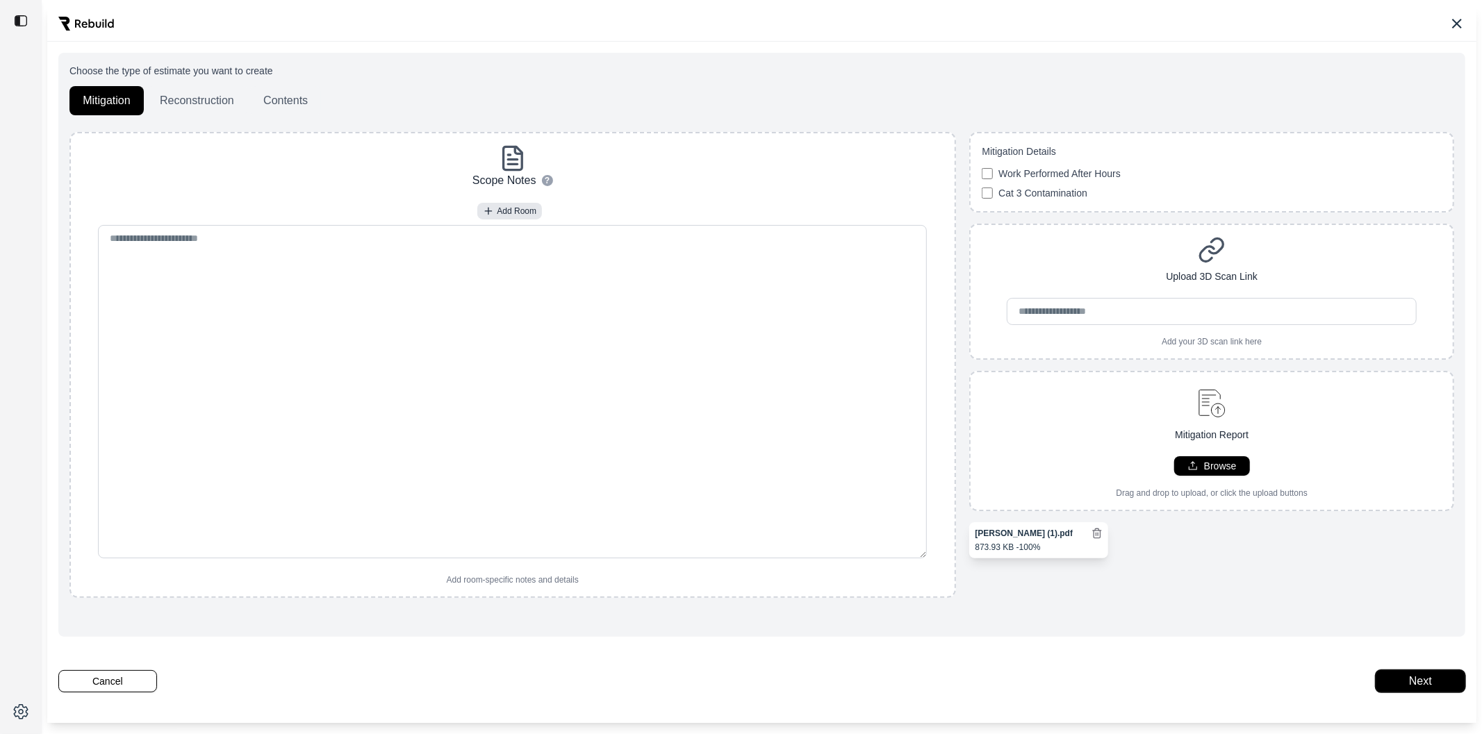
click at [1399, 681] on button "Next" at bounding box center [1420, 681] width 90 height 22
